Goal: Task Accomplishment & Management: Complete application form

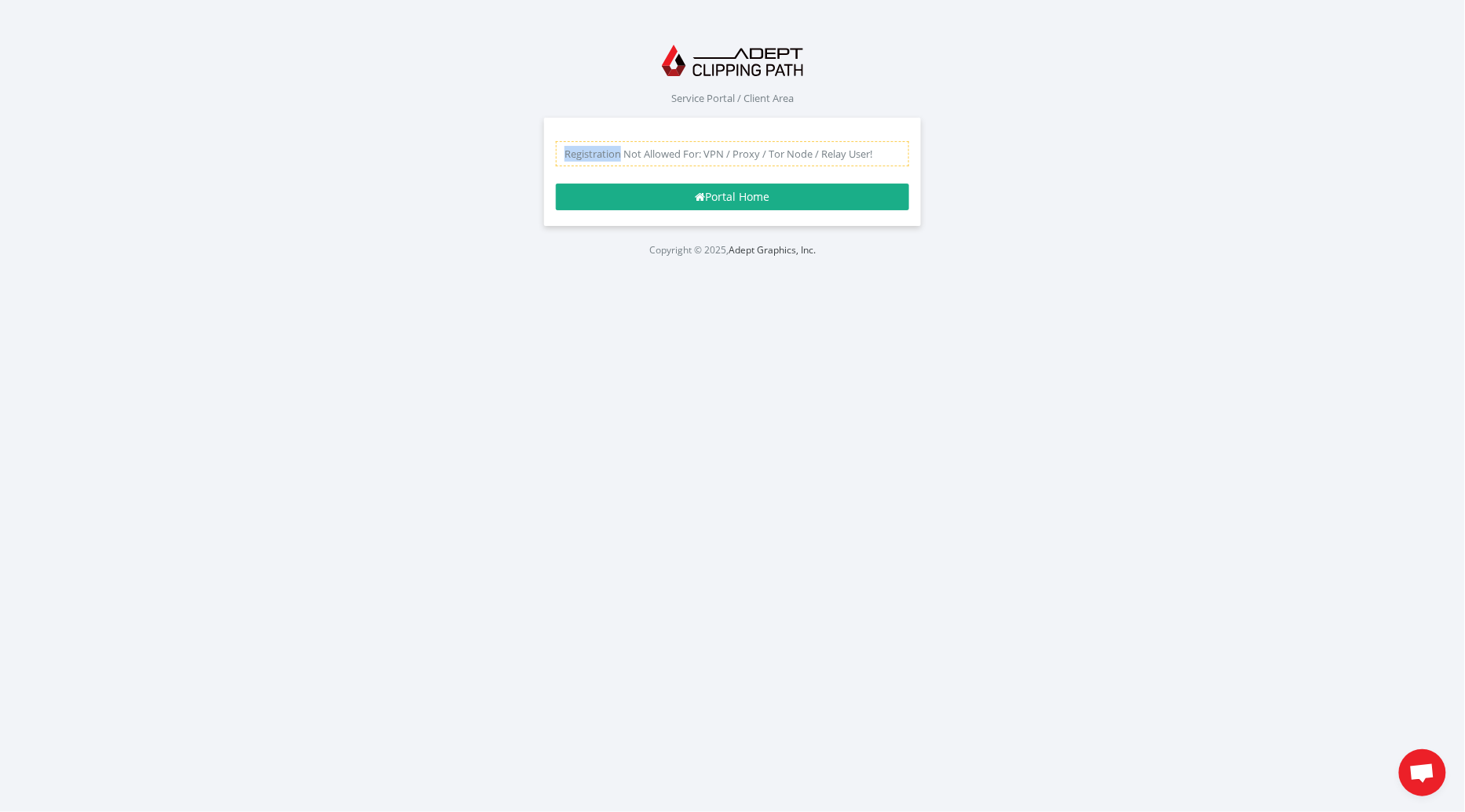
drag, startPoint x: 556, startPoint y: 157, endPoint x: 619, endPoint y: 156, distance: 63.0
click at [619, 156] on div "Registration Not Allowed For: VPN / Proxy / Tor Node / Relay User!" at bounding box center [732, 154] width 353 height 25
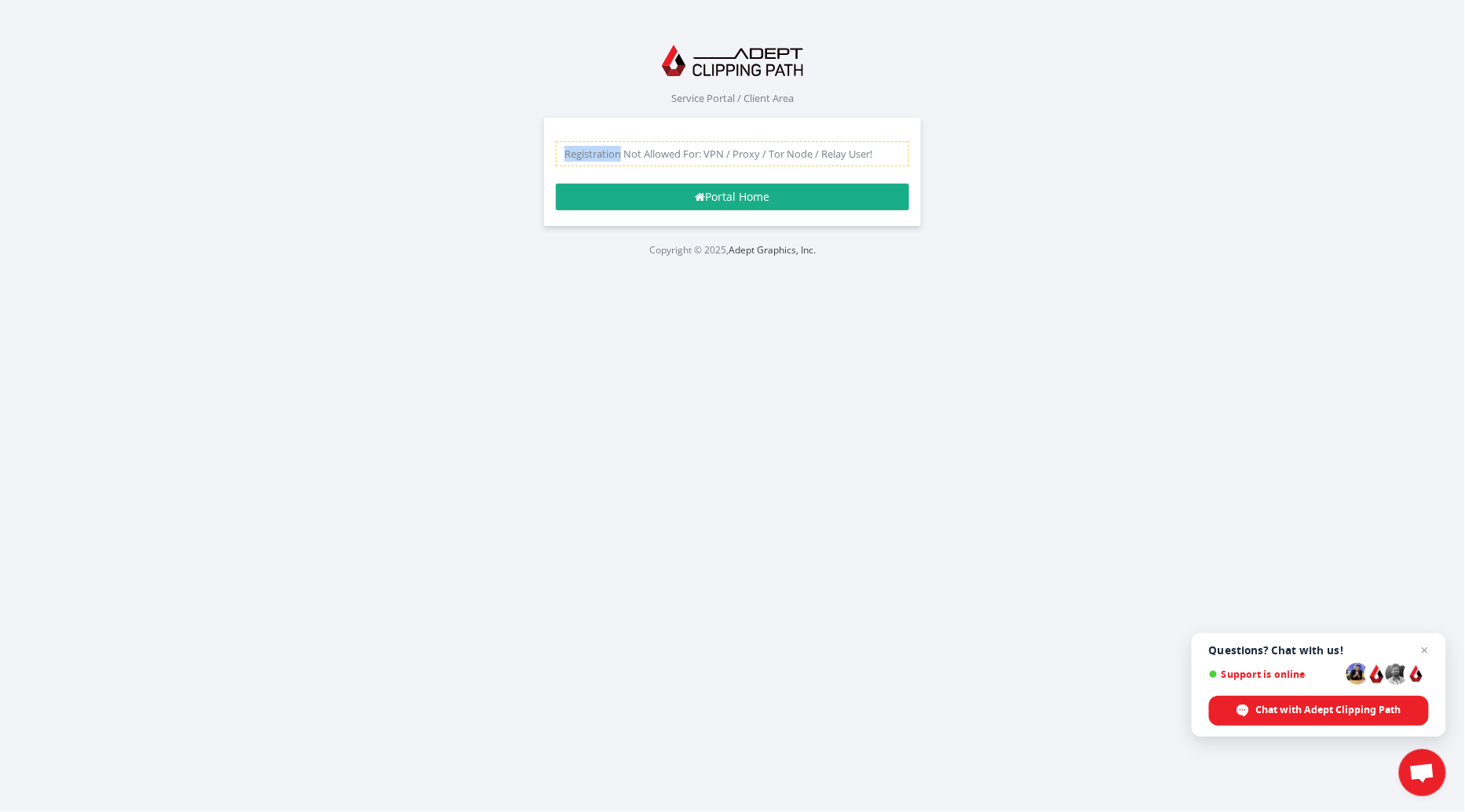
copy div "Registration"
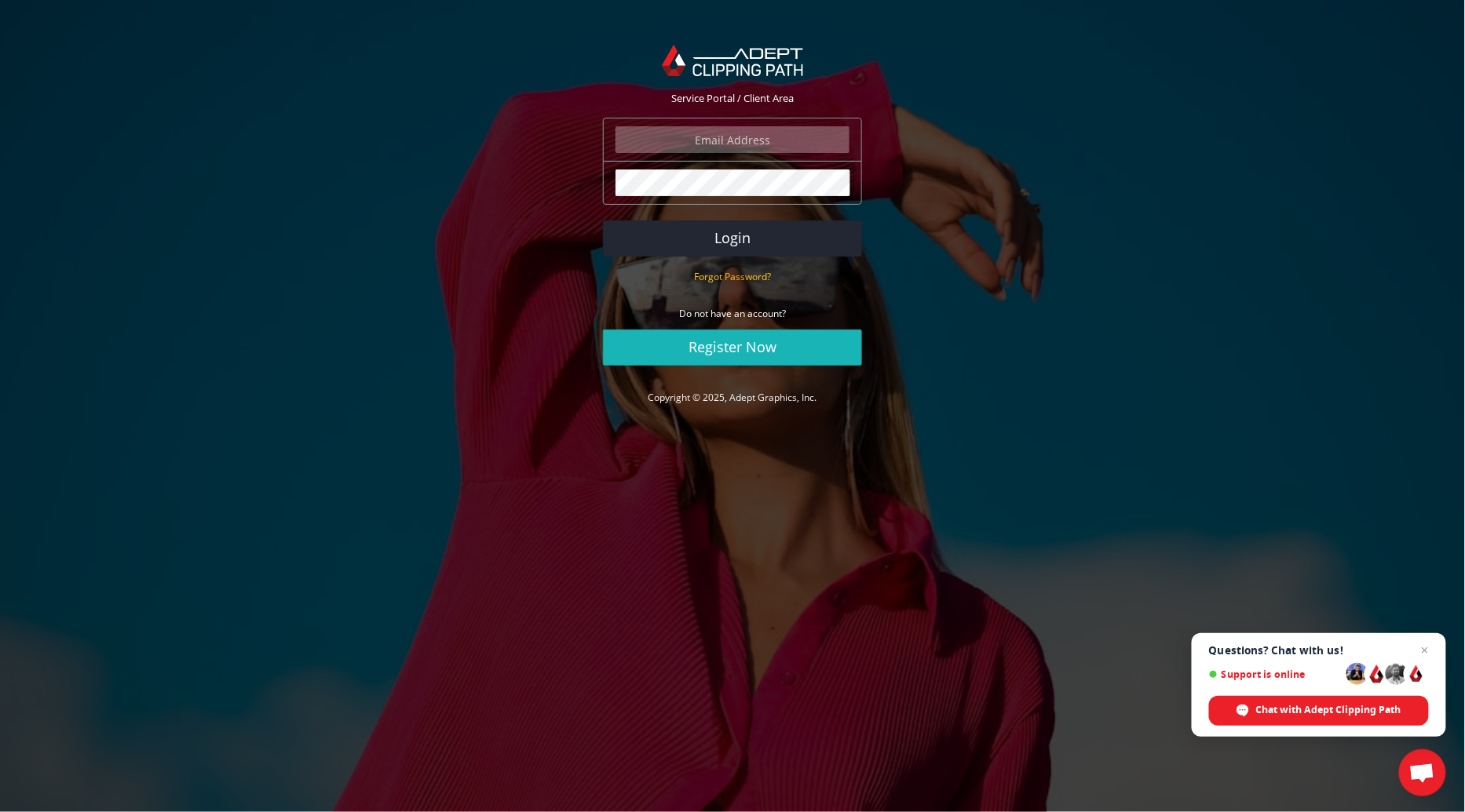
type input "[EMAIL_ADDRESS][DOMAIN_NAME]"
click at [706, 344] on link "Register Now" at bounding box center [732, 347] width 259 height 36
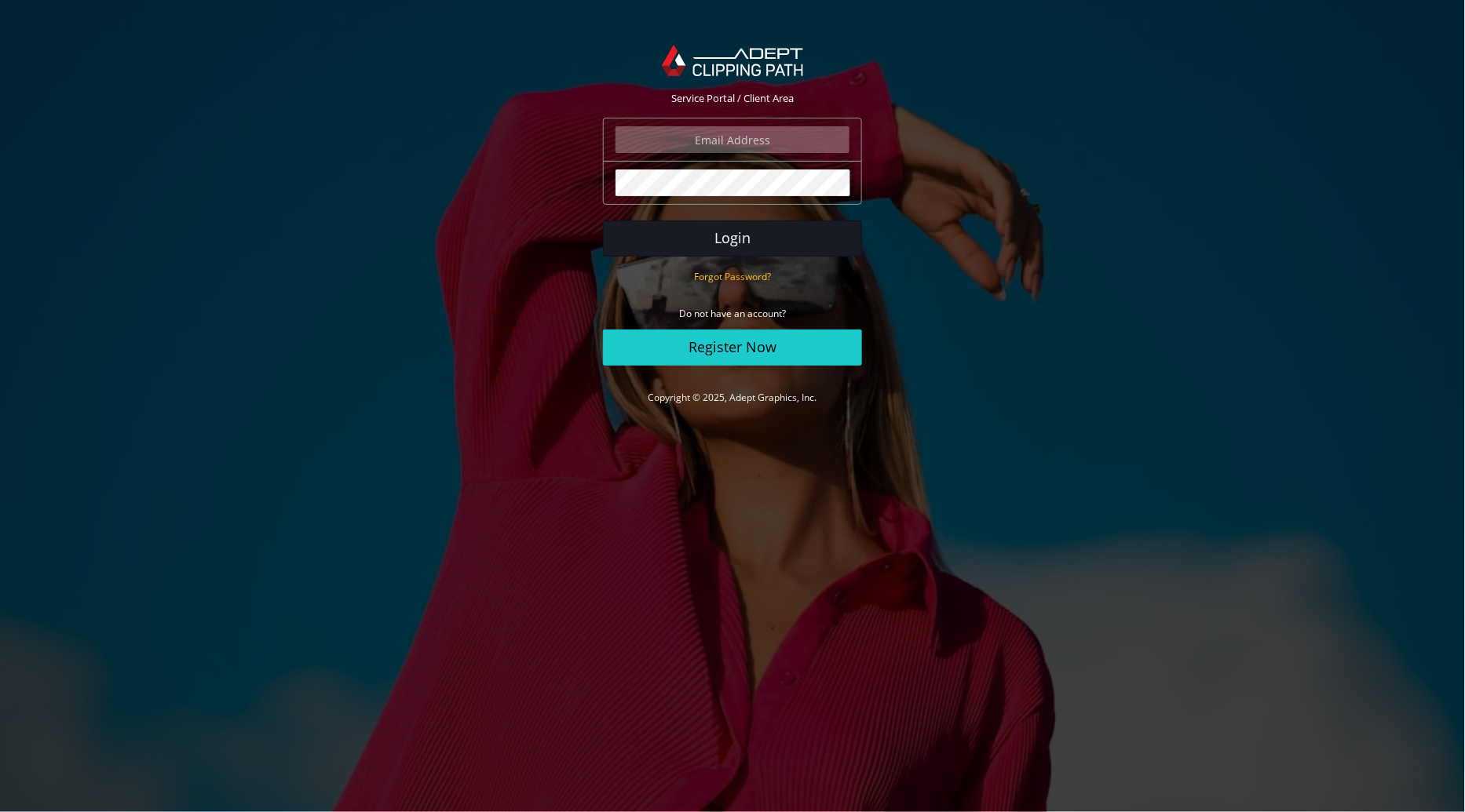
type input "[EMAIL_ADDRESS][DOMAIN_NAME]"
click at [725, 235] on button "Login" at bounding box center [732, 238] width 259 height 36
